Goal: Task Accomplishment & Management: Use online tool/utility

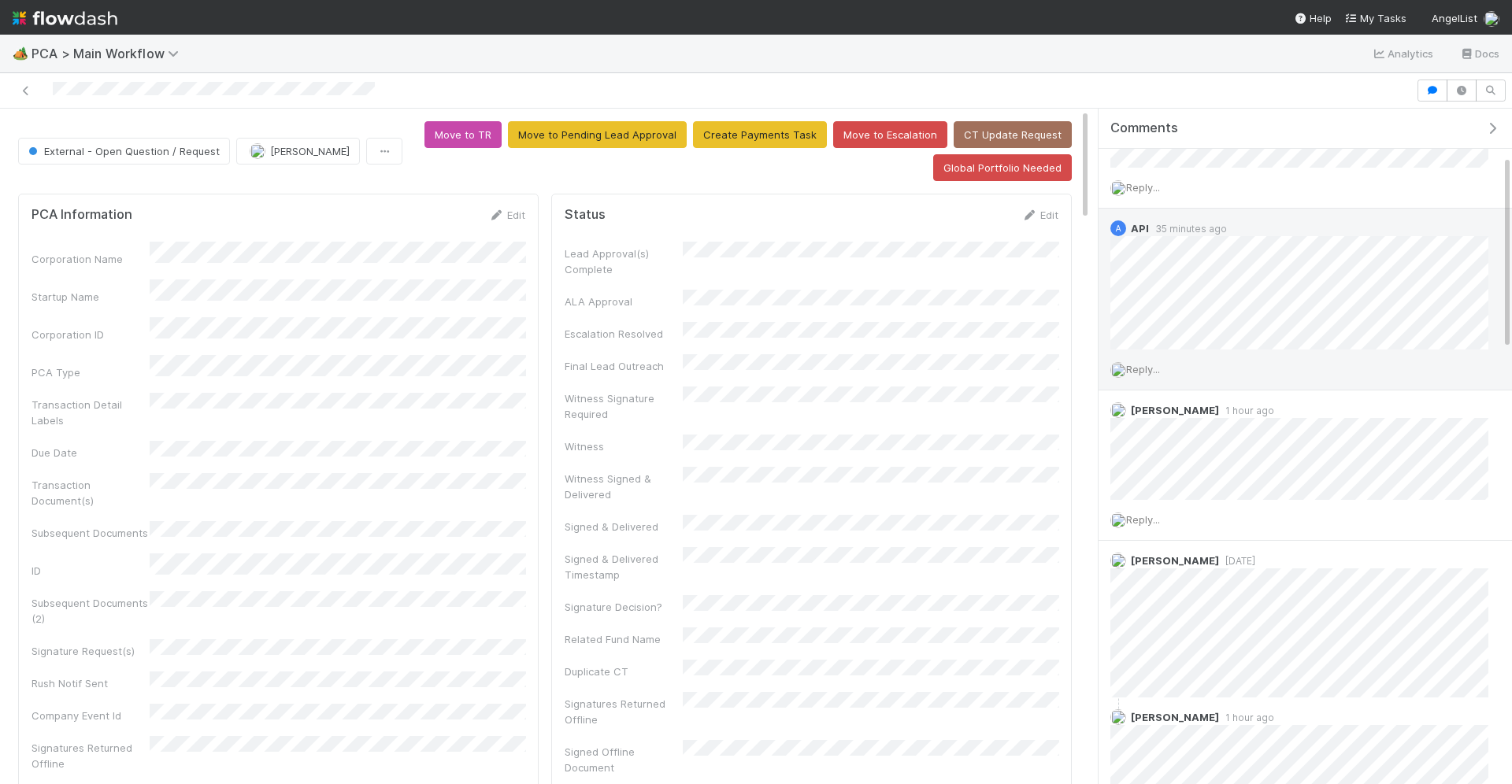
scroll to position [162, 0]
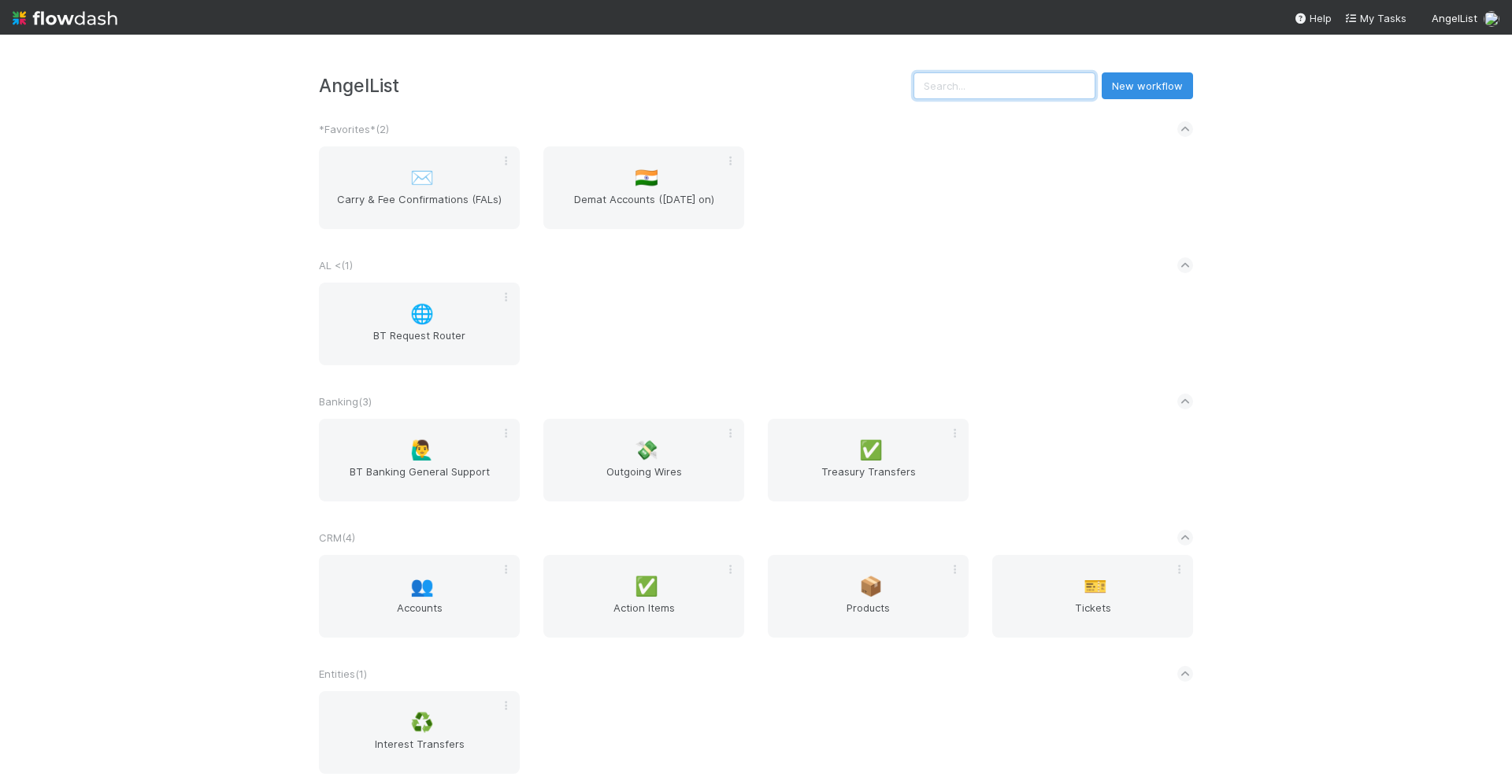
click at [1010, 92] on input "text" at bounding box center [1004, 86] width 182 height 27
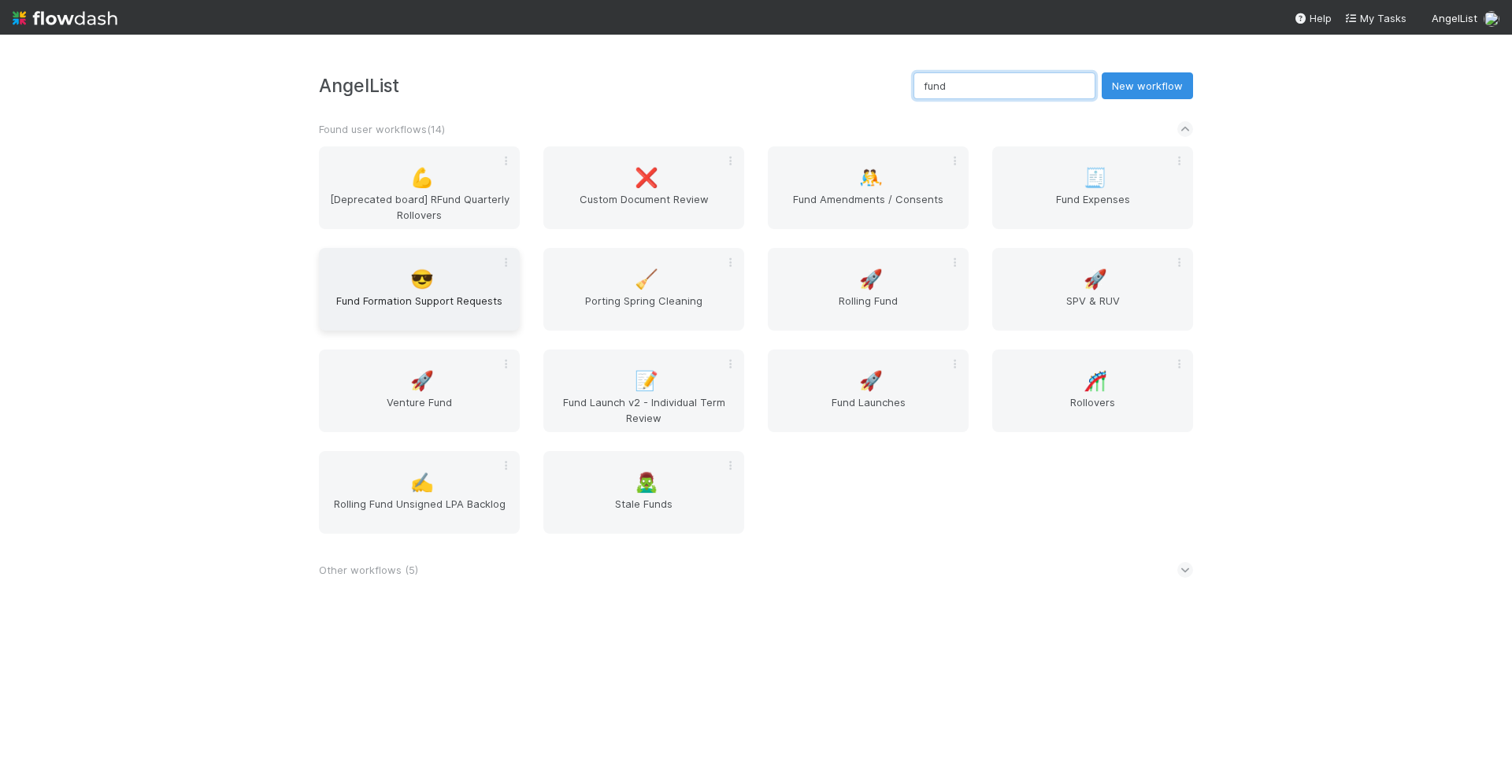
type input "fund"
click at [446, 303] on span "Fund Formation Support Requests" at bounding box center [419, 308] width 188 height 31
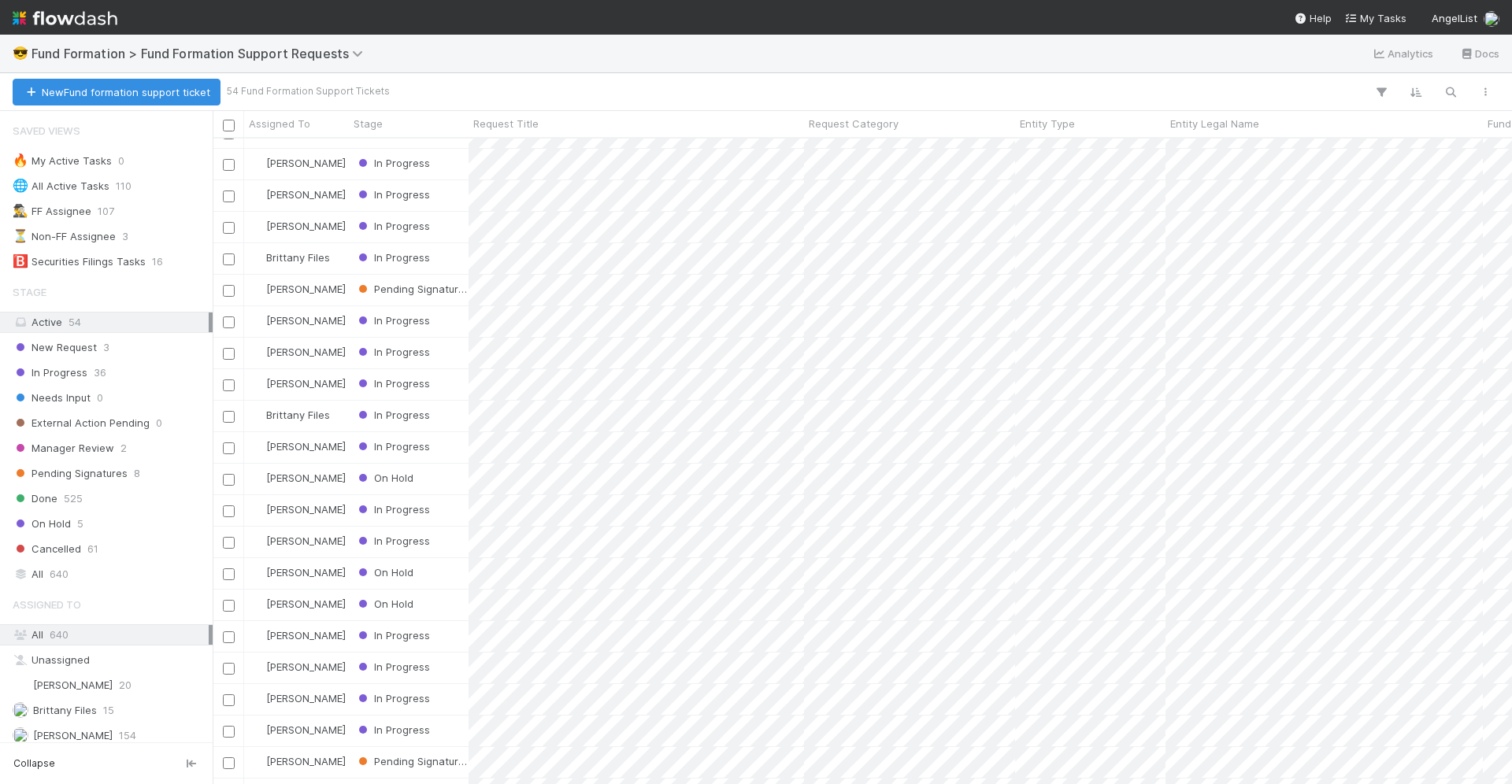
scroll to position [406, 0]
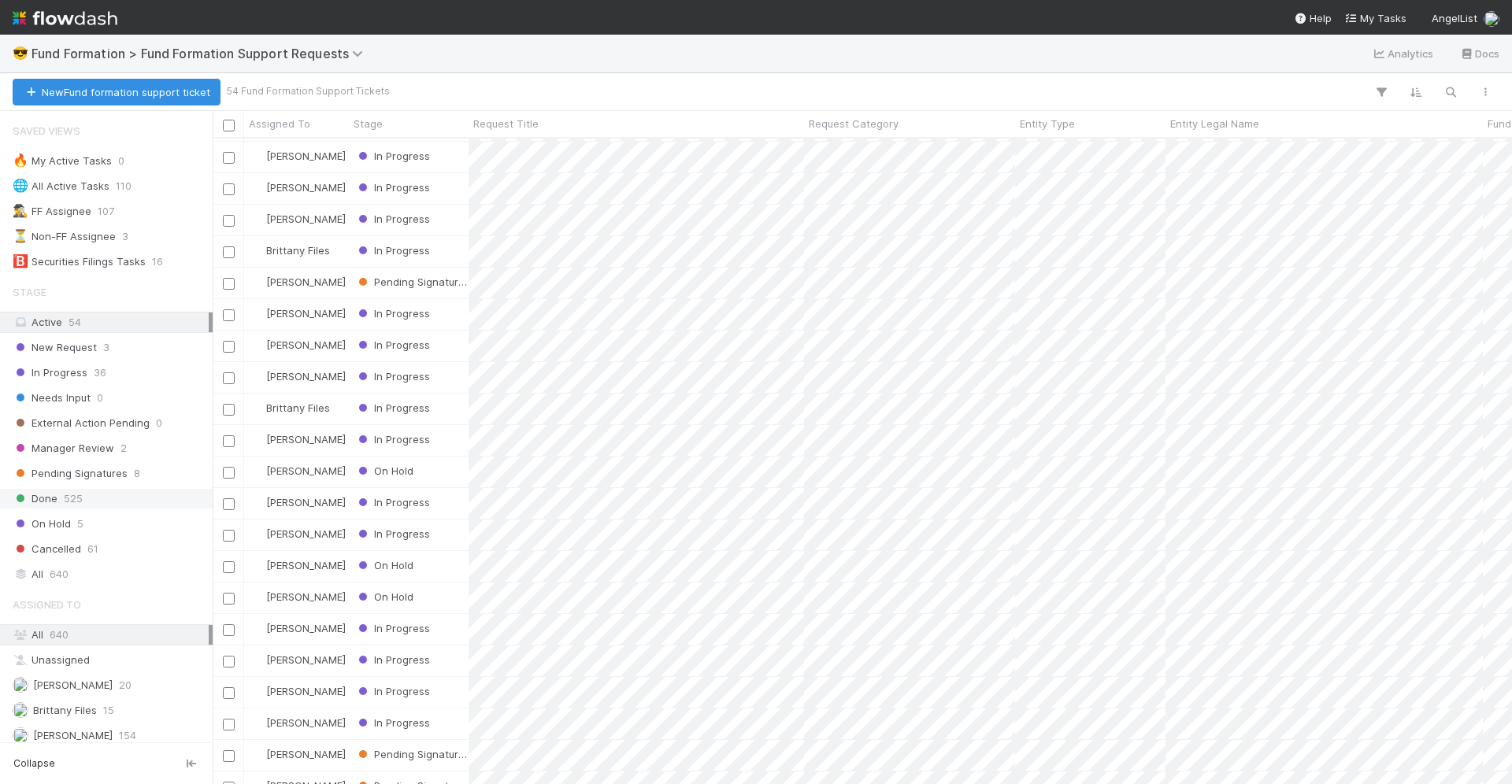
click at [143, 492] on div "Done 525" at bounding box center [110, 499] width 197 height 20
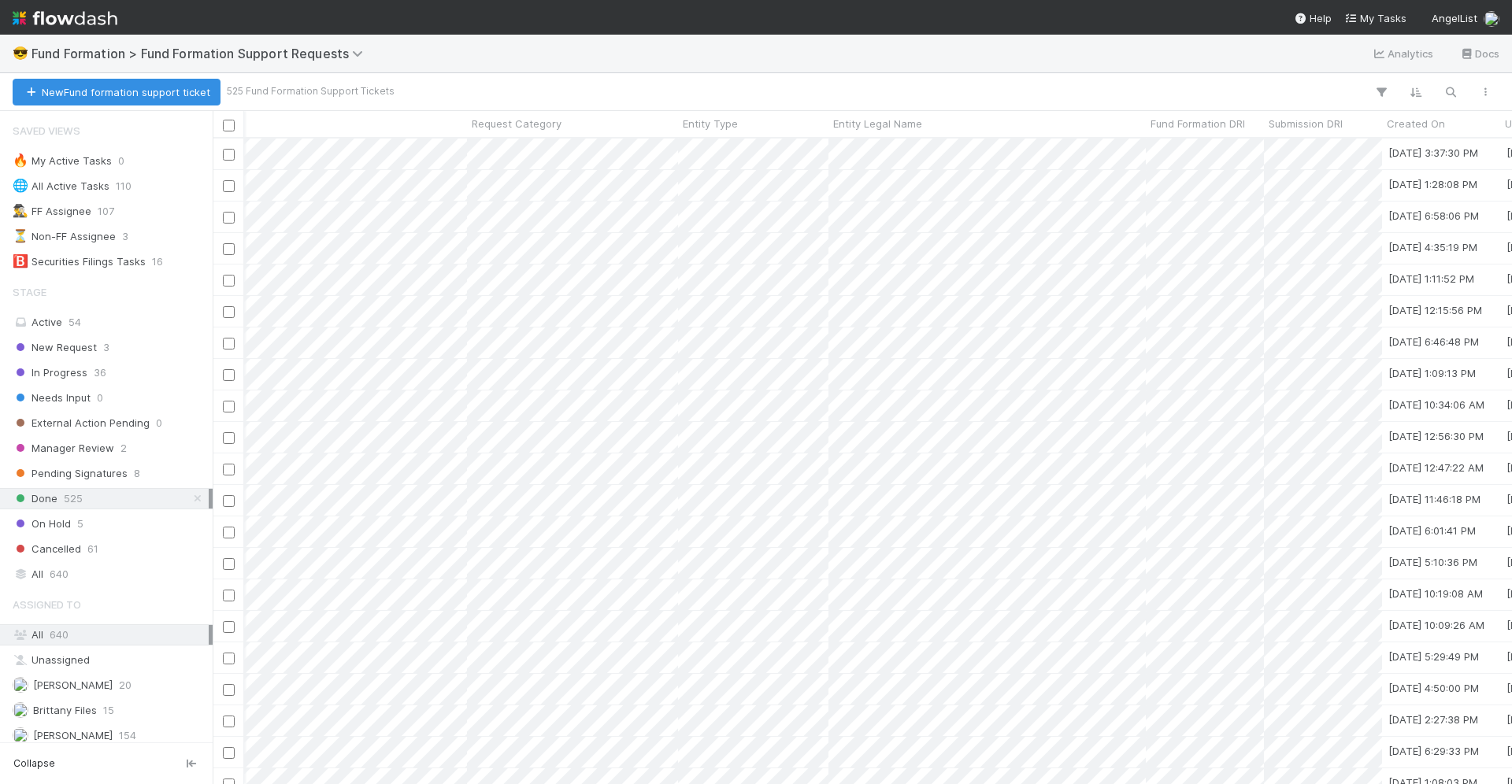
scroll to position [0, 1021]
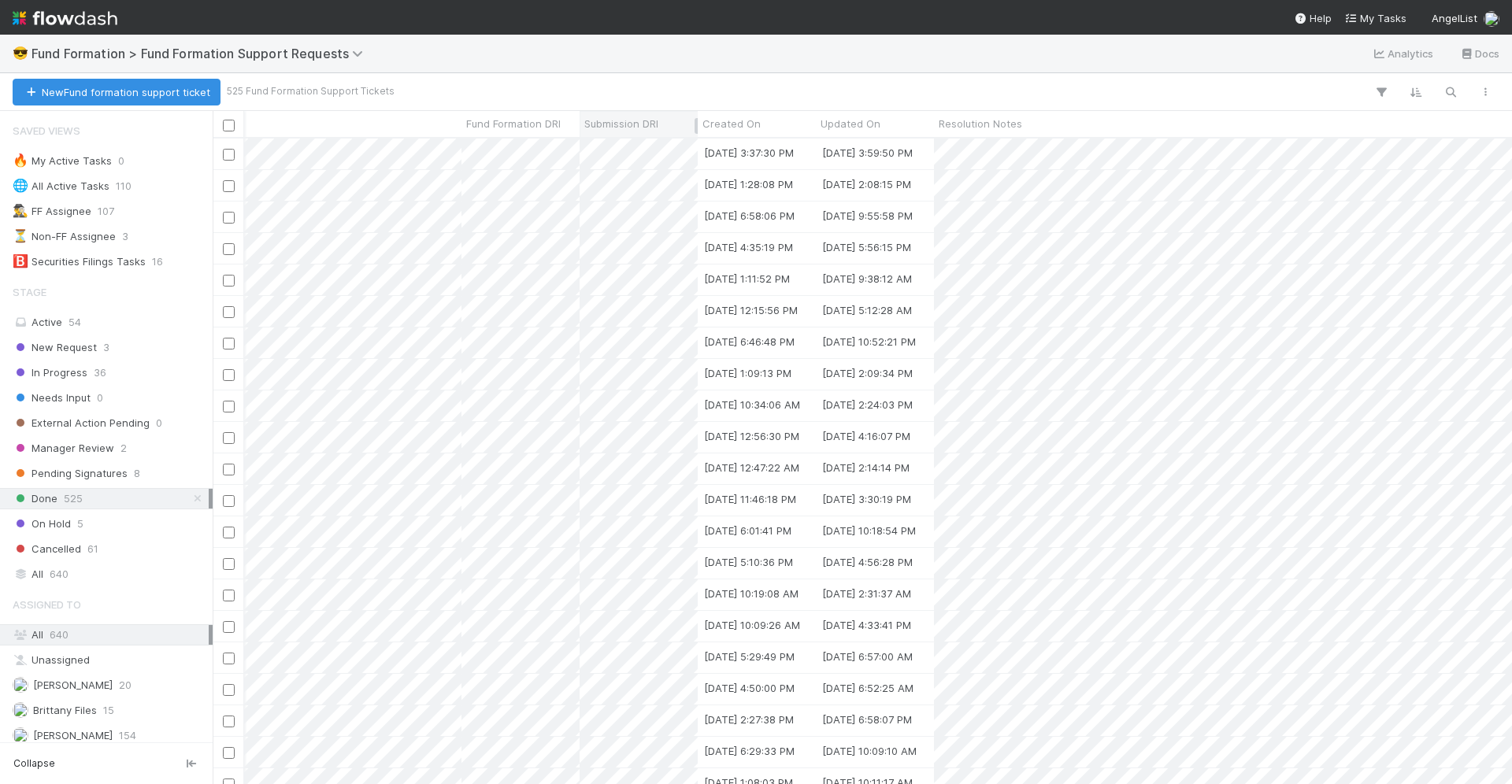
click at [642, 123] on span "Submission DRI" at bounding box center [621, 124] width 74 height 16
click at [677, 157] on div "Sort A → Z" at bounding box center [674, 153] width 179 height 23
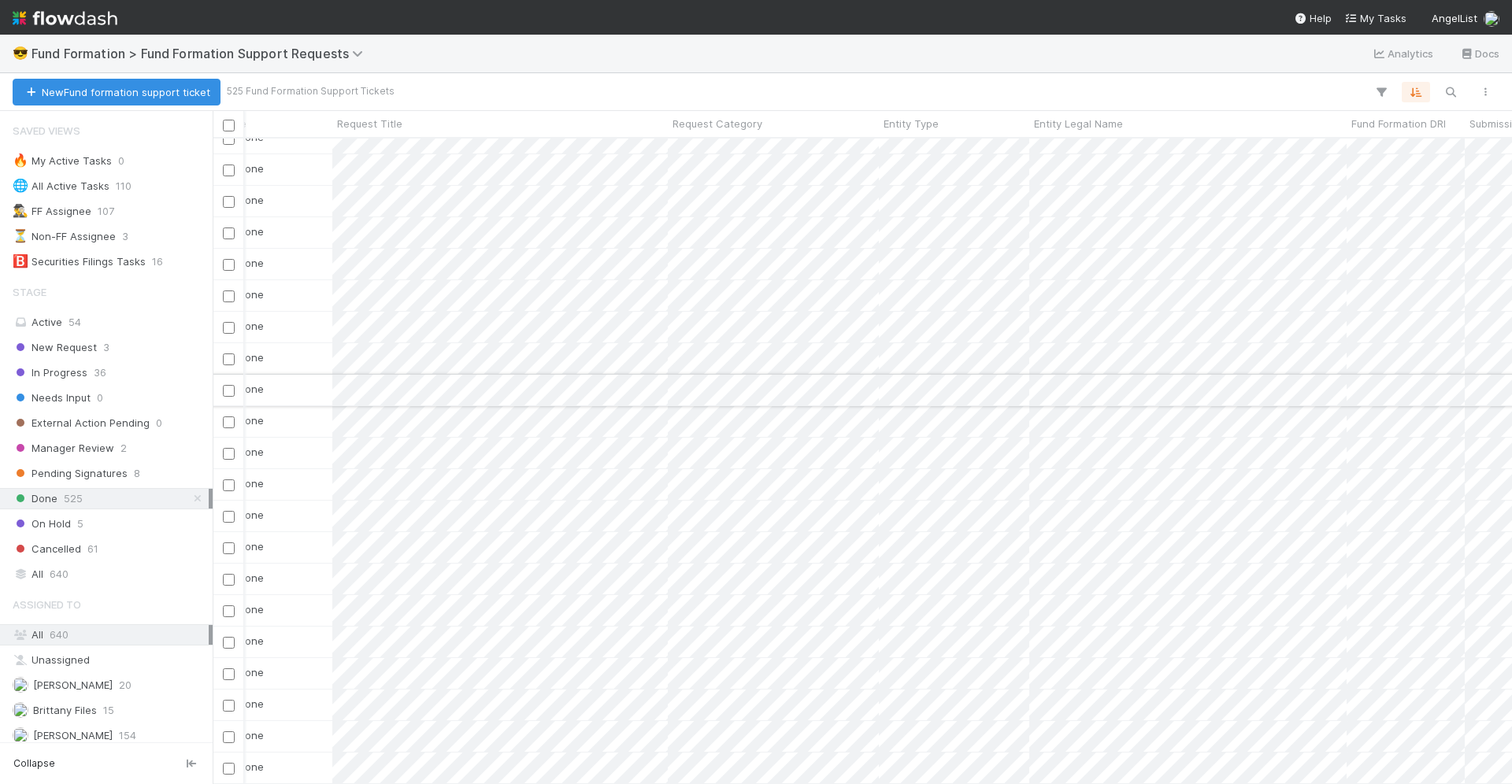
scroll to position [2504, 114]
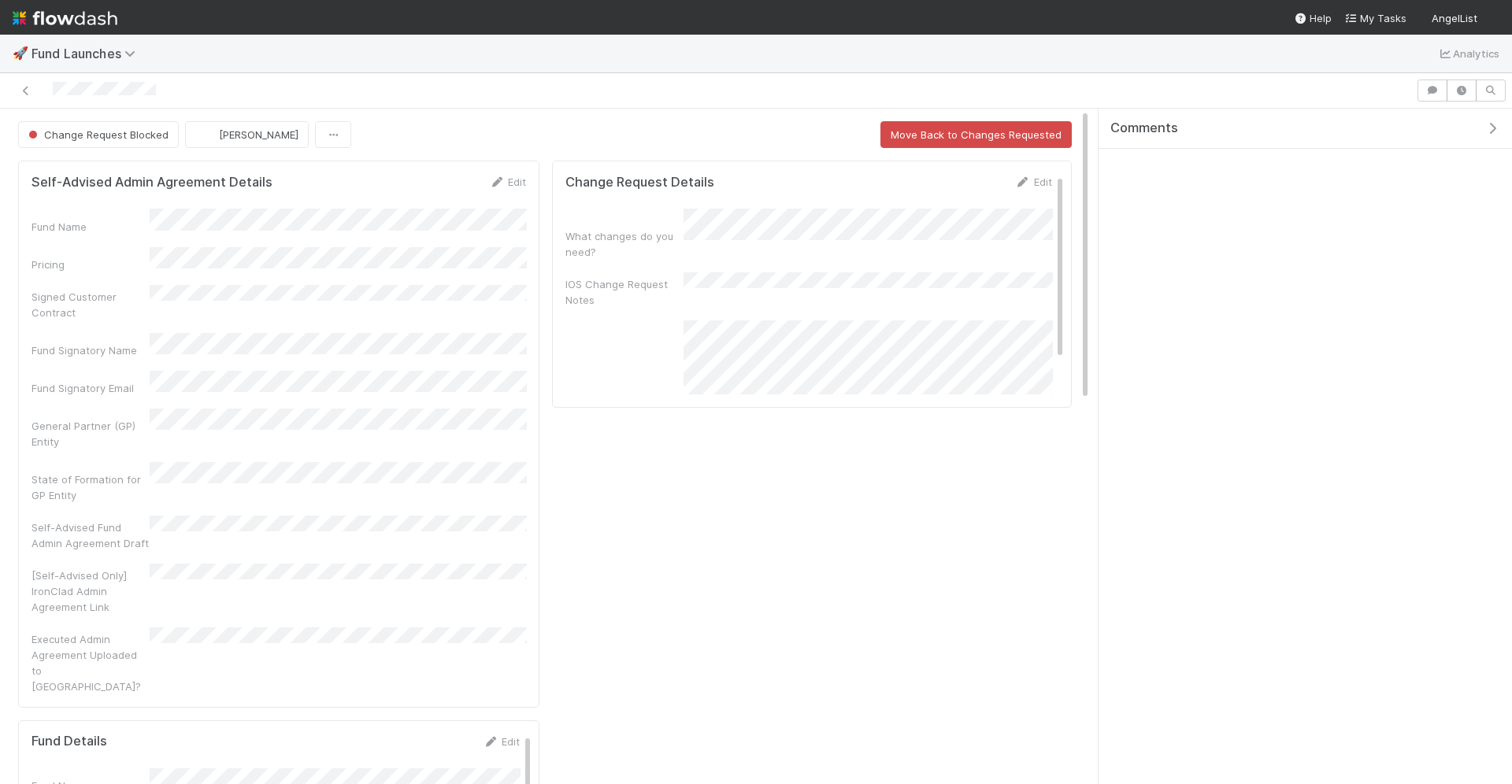
scroll to position [320, 1027]
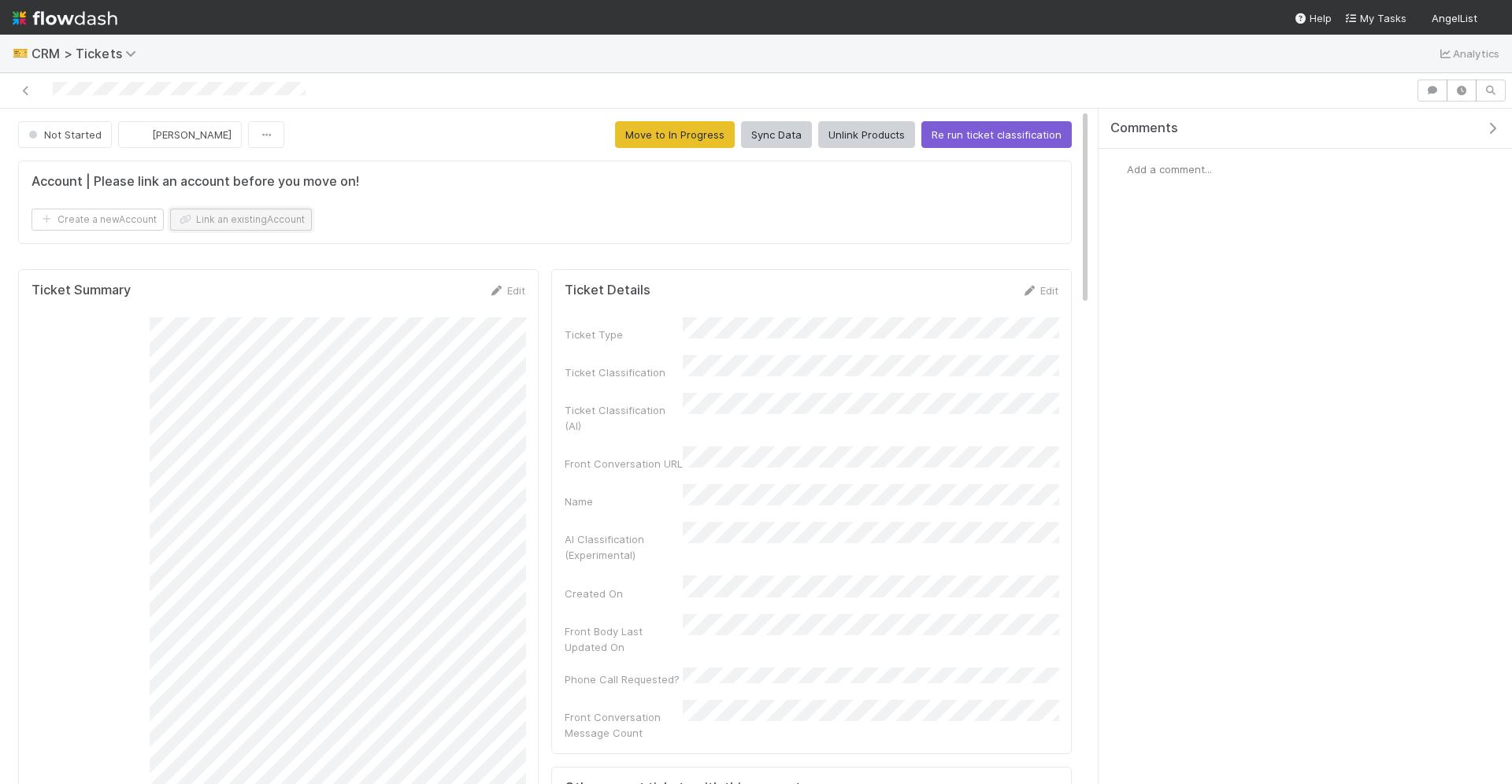
click at [305, 225] on button "Link an existing Account" at bounding box center [241, 220] width 142 height 22
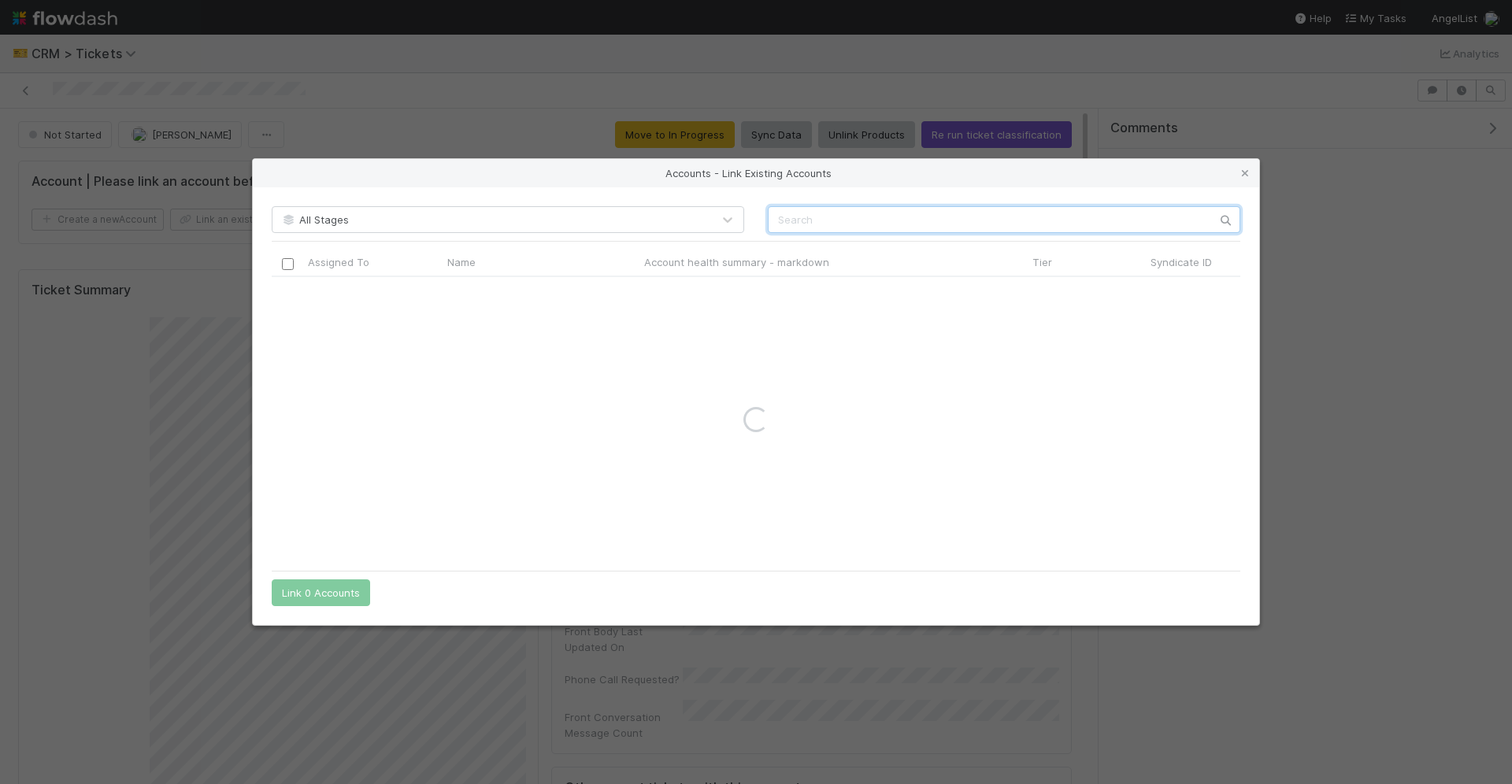
click at [823, 225] on input "text" at bounding box center [1004, 220] width 473 height 27
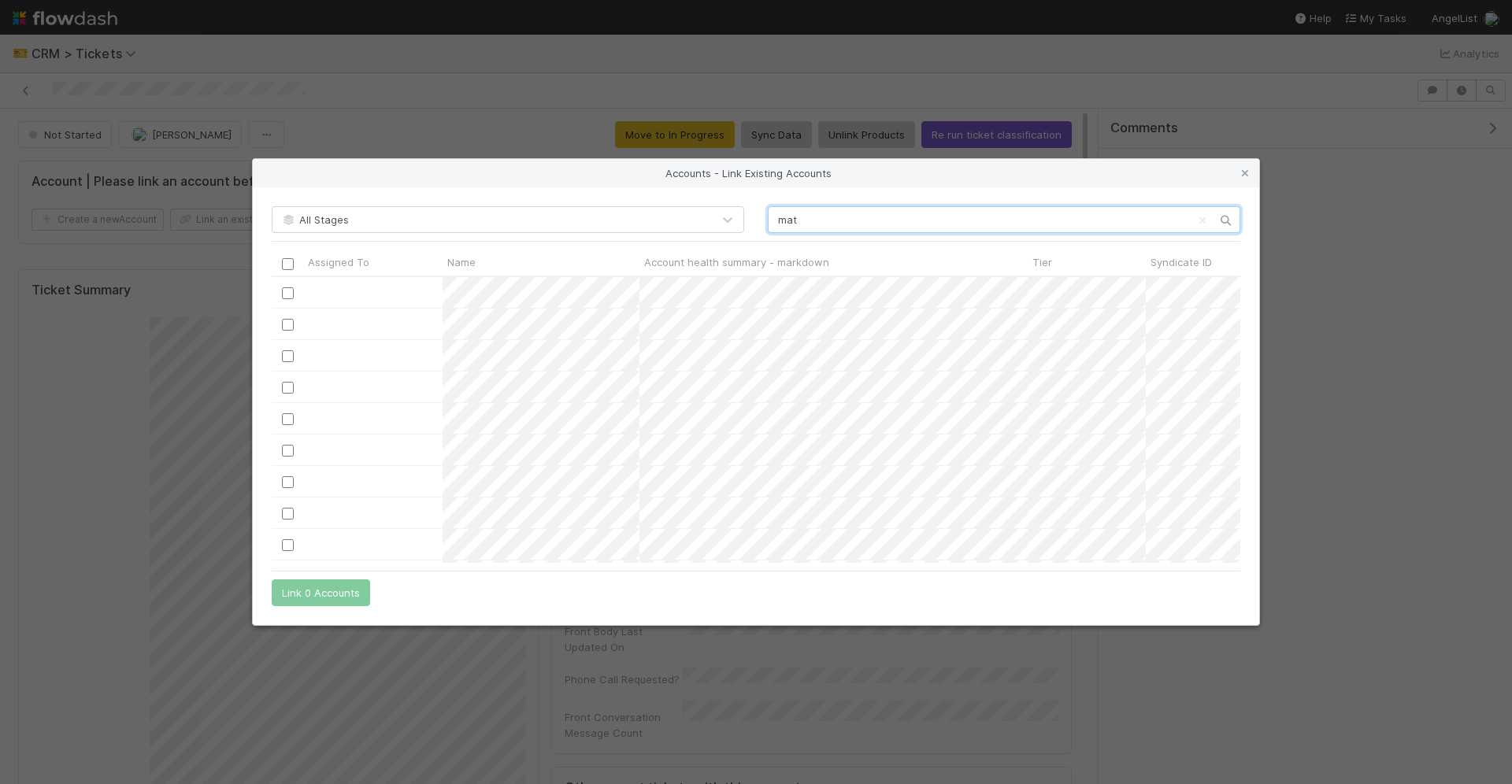
scroll to position [286, 968]
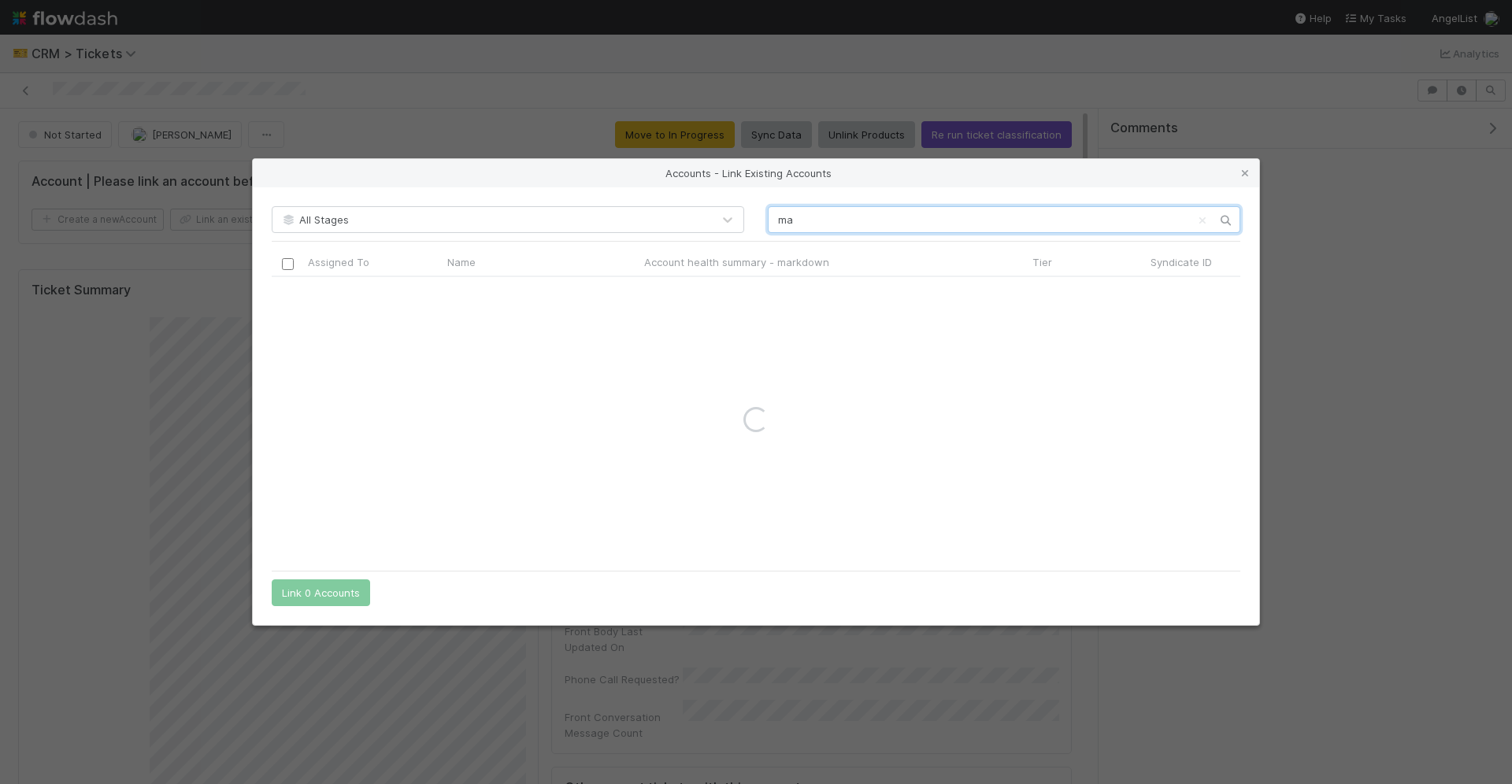
type input "m"
type input "ford street"
click at [284, 298] on input "checkbox" at bounding box center [287, 292] width 12 height 12
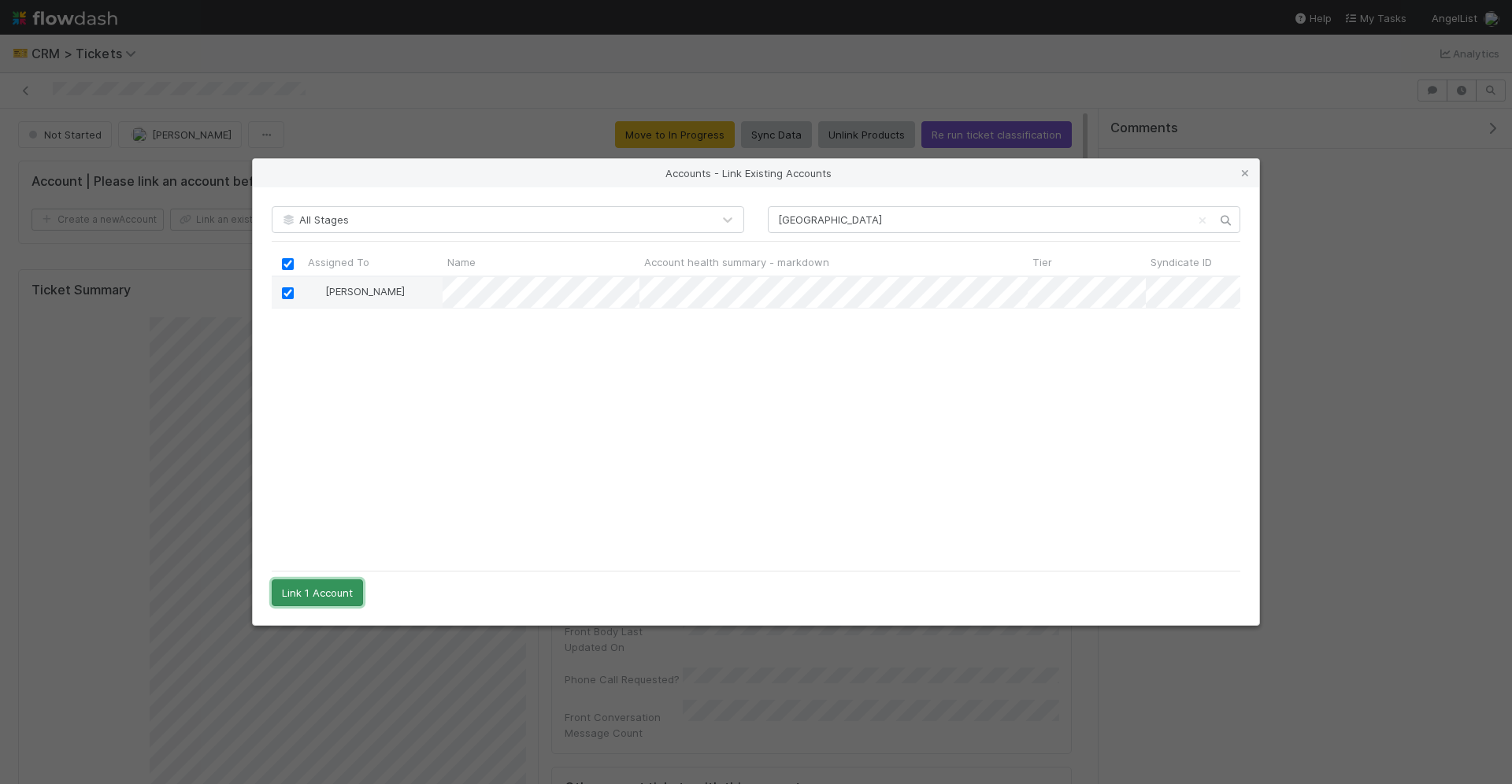
click at [325, 605] on button "Link 1 Account" at bounding box center [318, 593] width 92 height 27
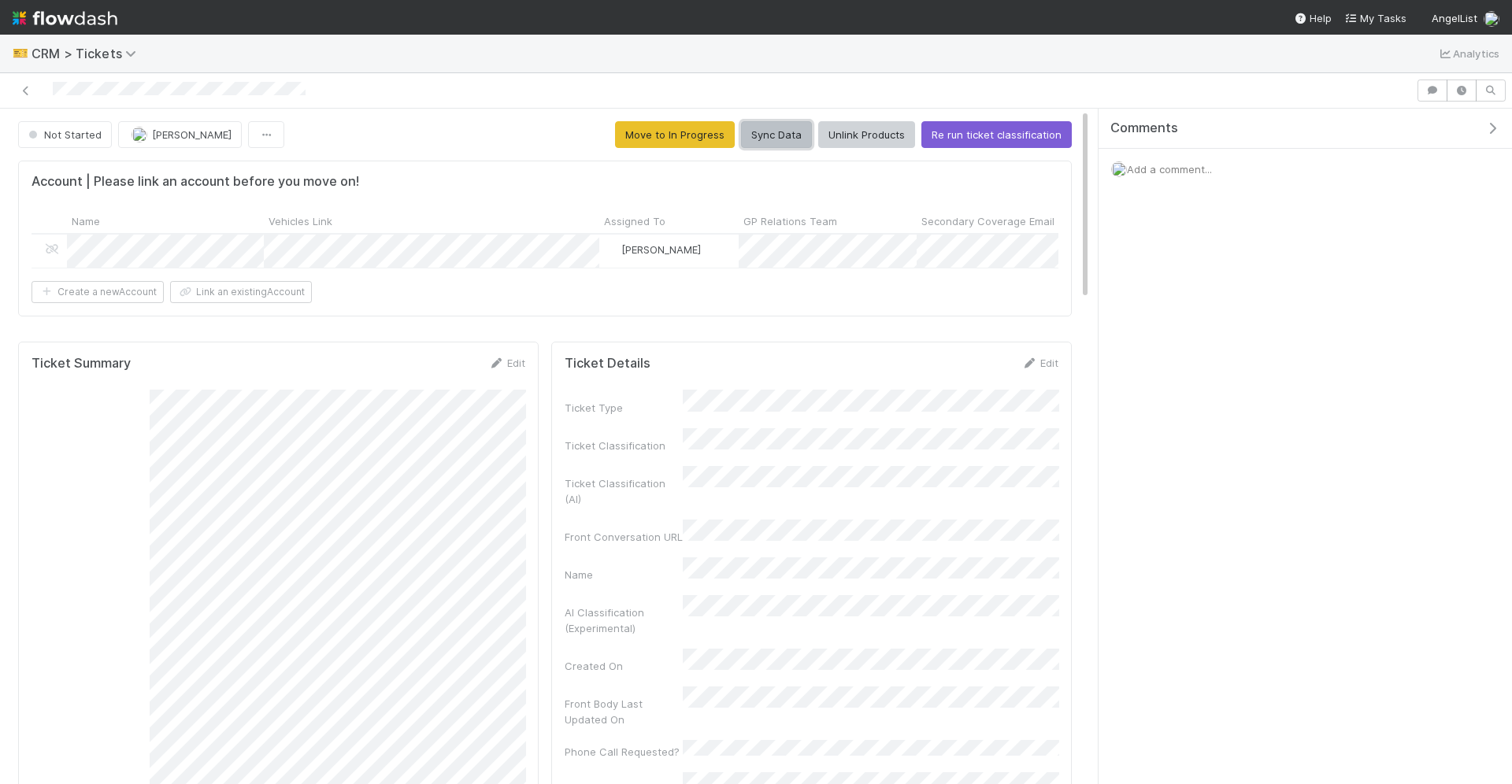
click at [765, 137] on button "Sync Data" at bounding box center [776, 135] width 71 height 27
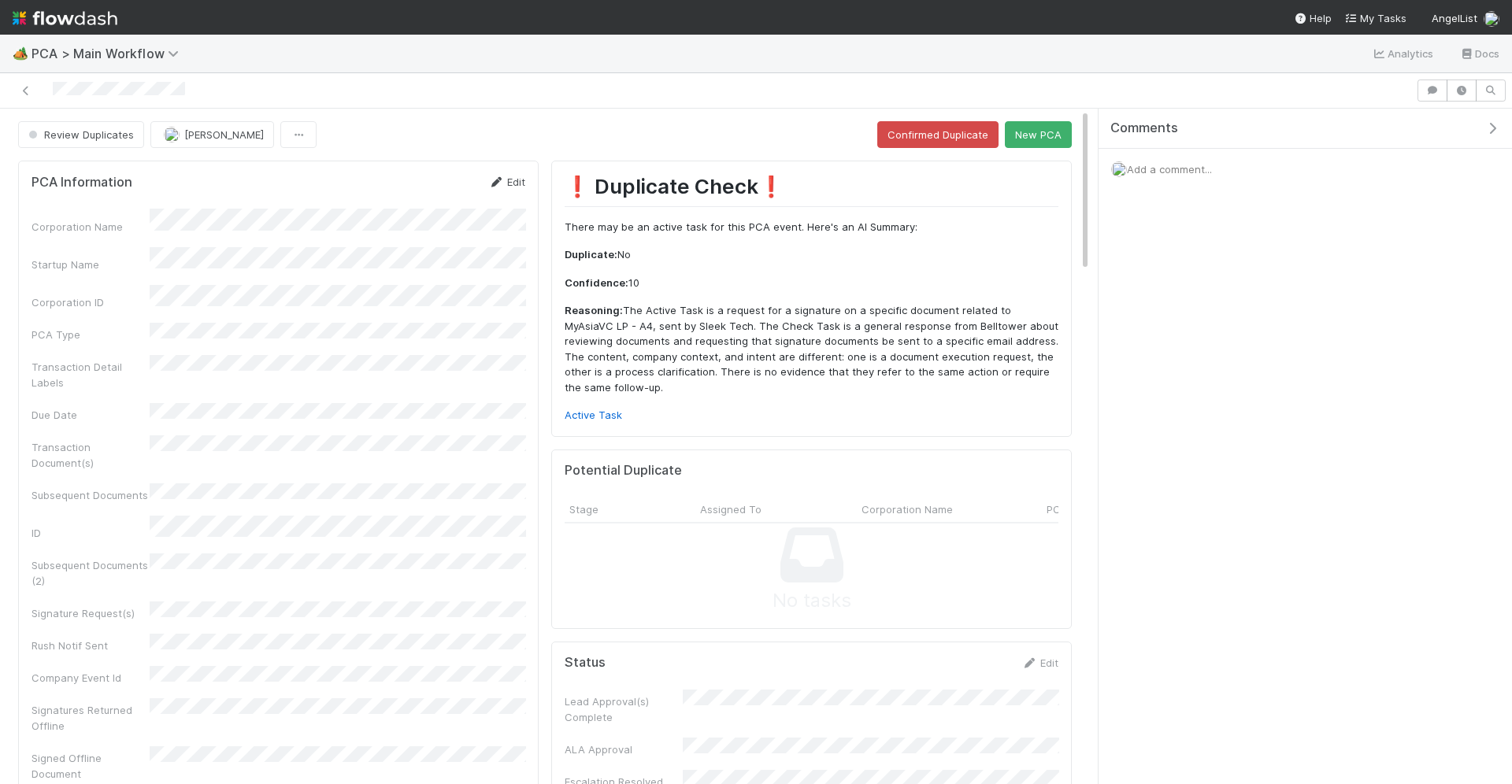
click at [505, 179] on link "Edit" at bounding box center [506, 182] width 37 height 13
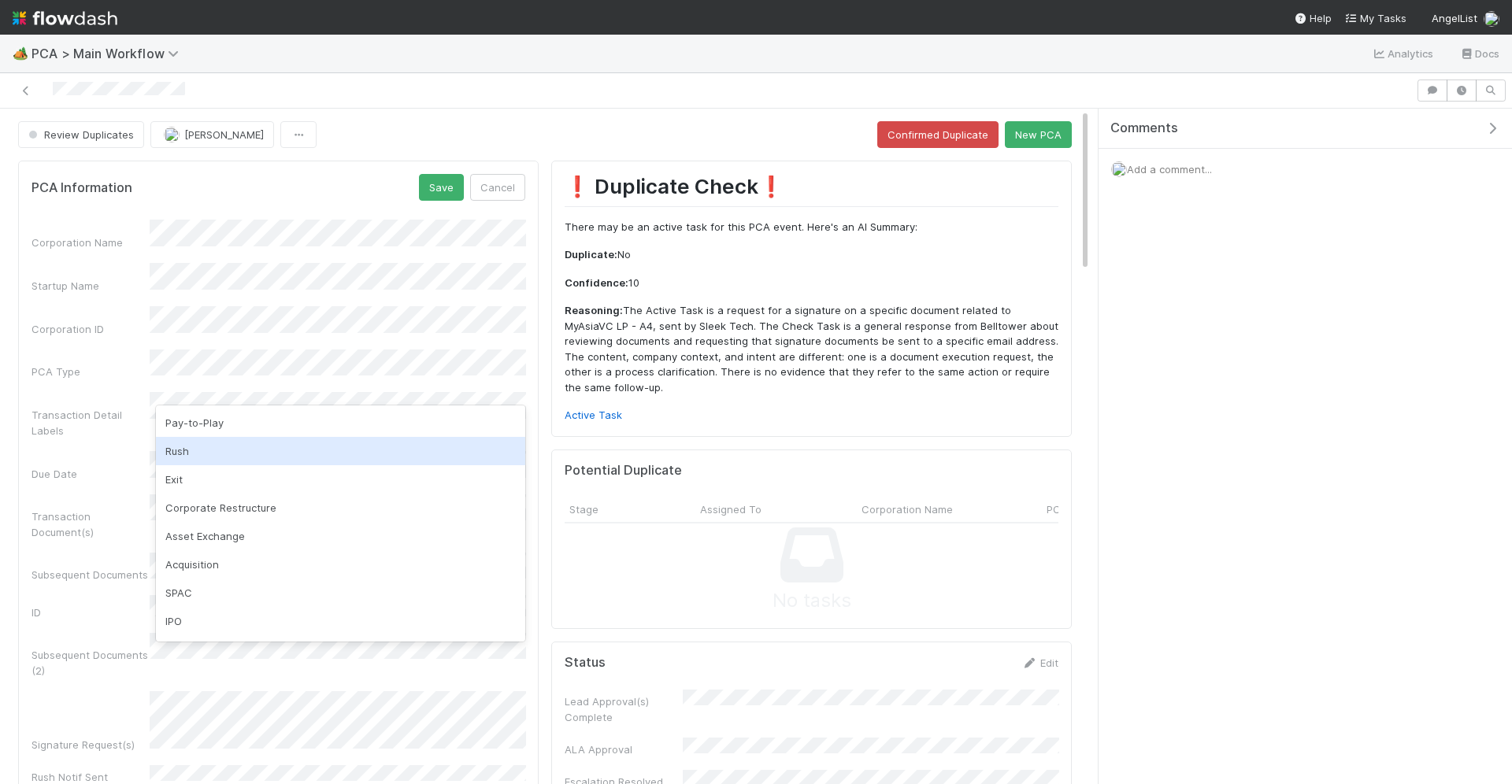
click at [177, 444] on div "Rush" at bounding box center [341, 451] width 370 height 29
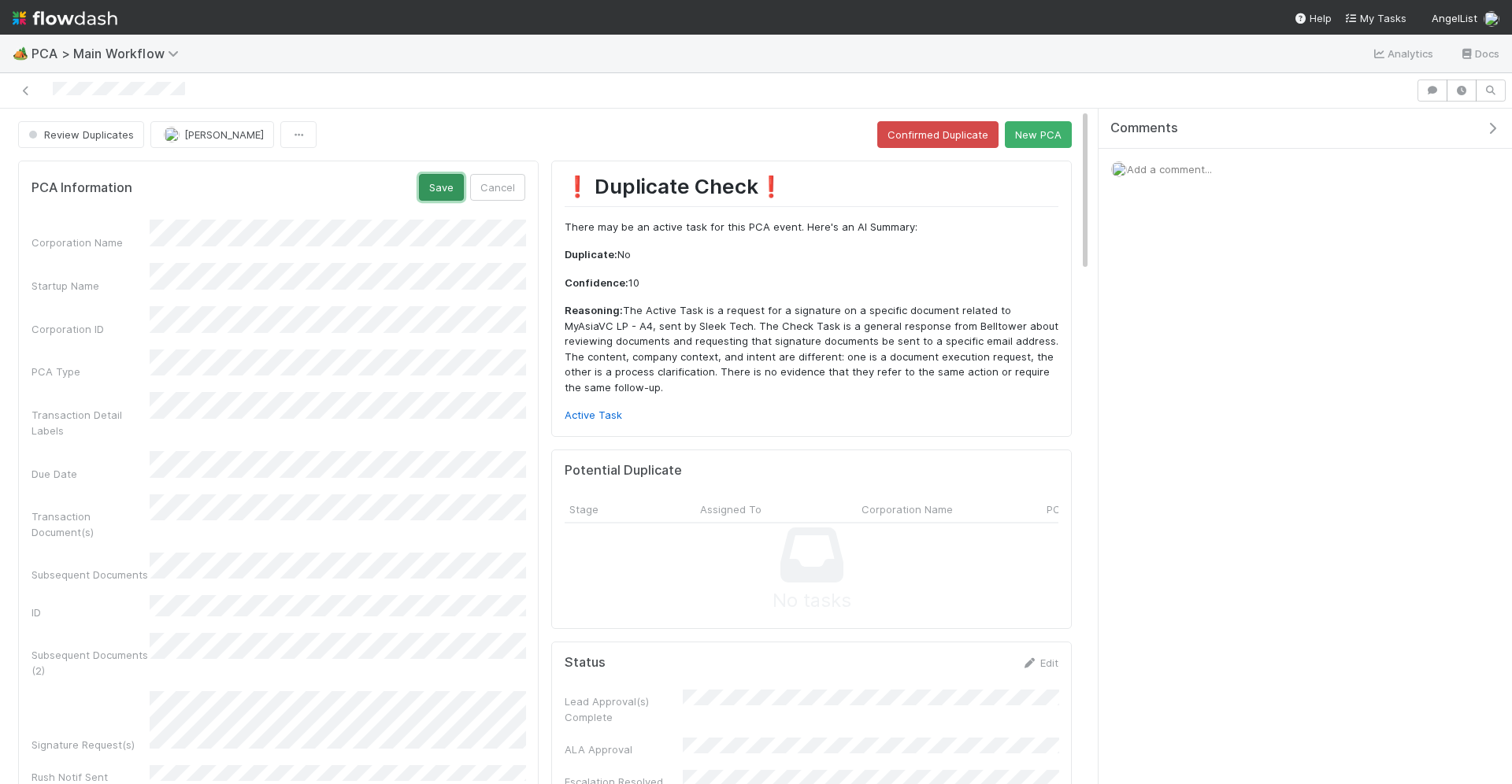
click at [449, 179] on button "Save" at bounding box center [441, 187] width 45 height 27
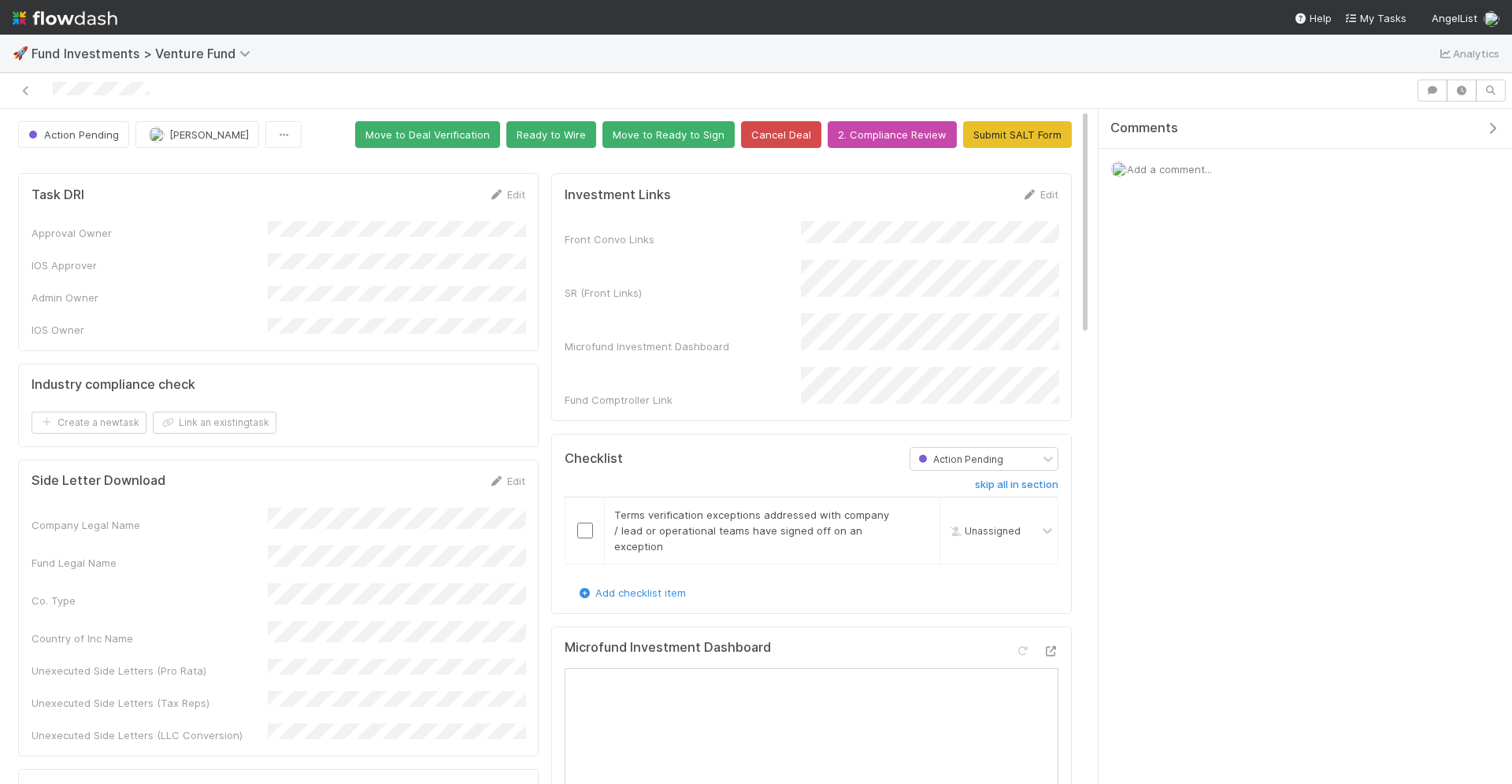
scroll to position [1, 0]
